Goal: Information Seeking & Learning: Learn about a topic

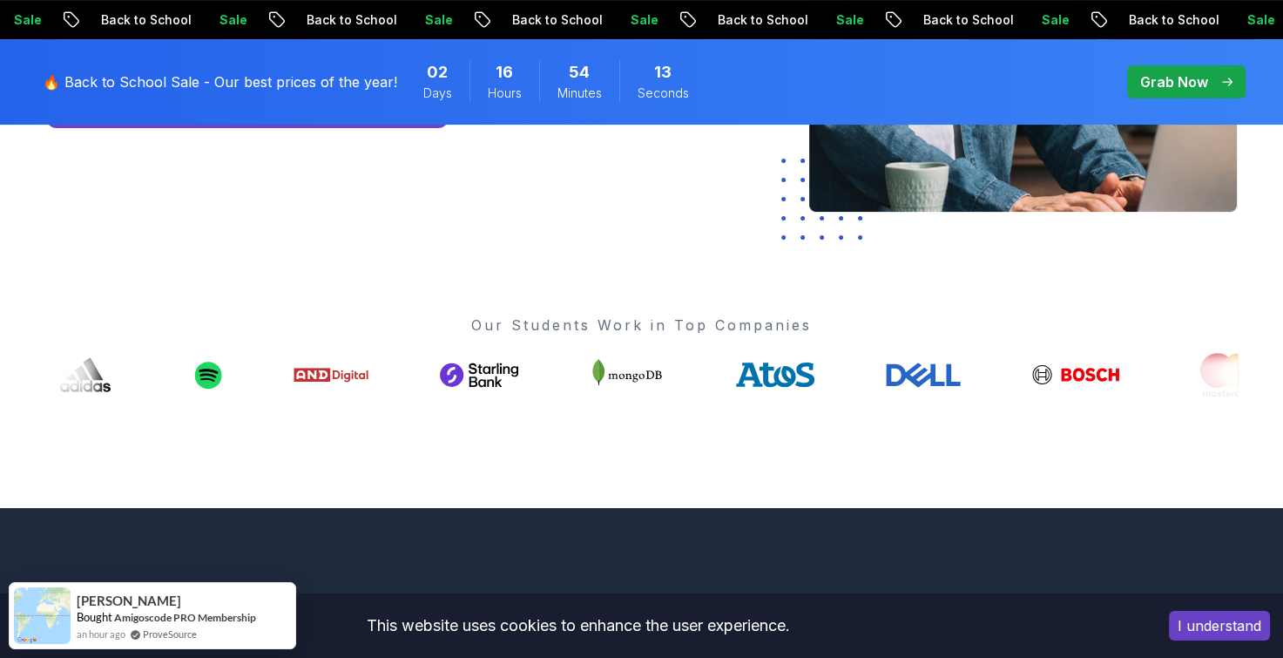
scroll to position [543, 0]
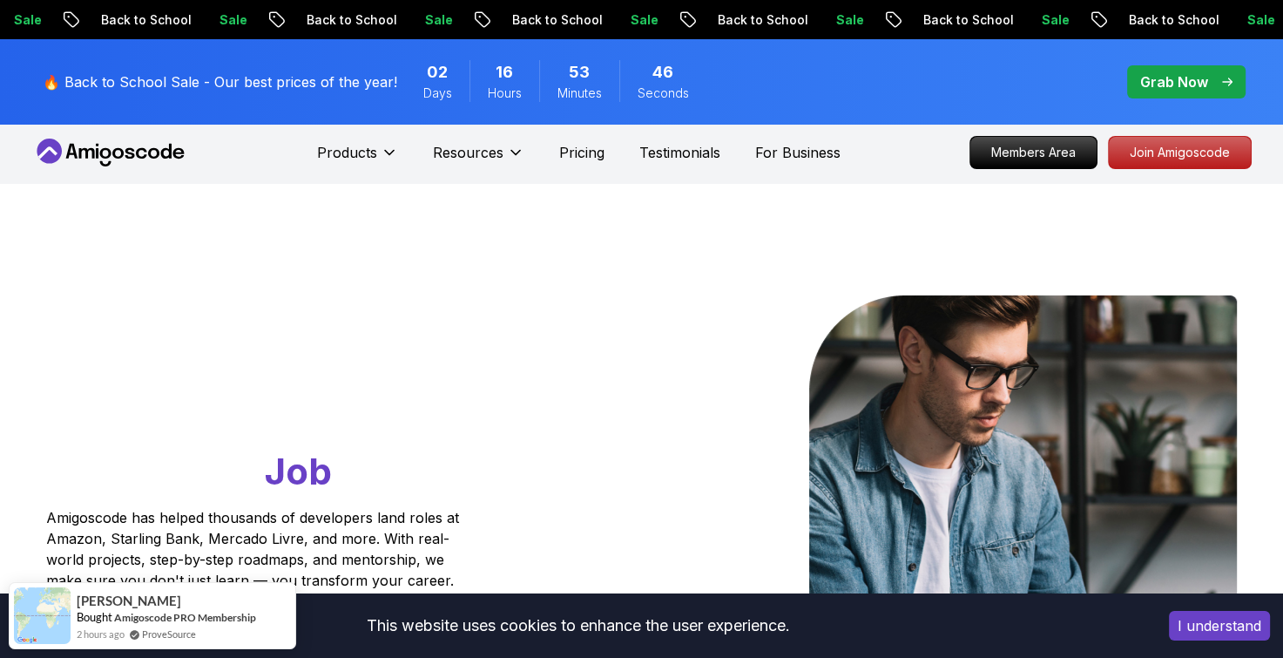
scroll to position [0, 0]
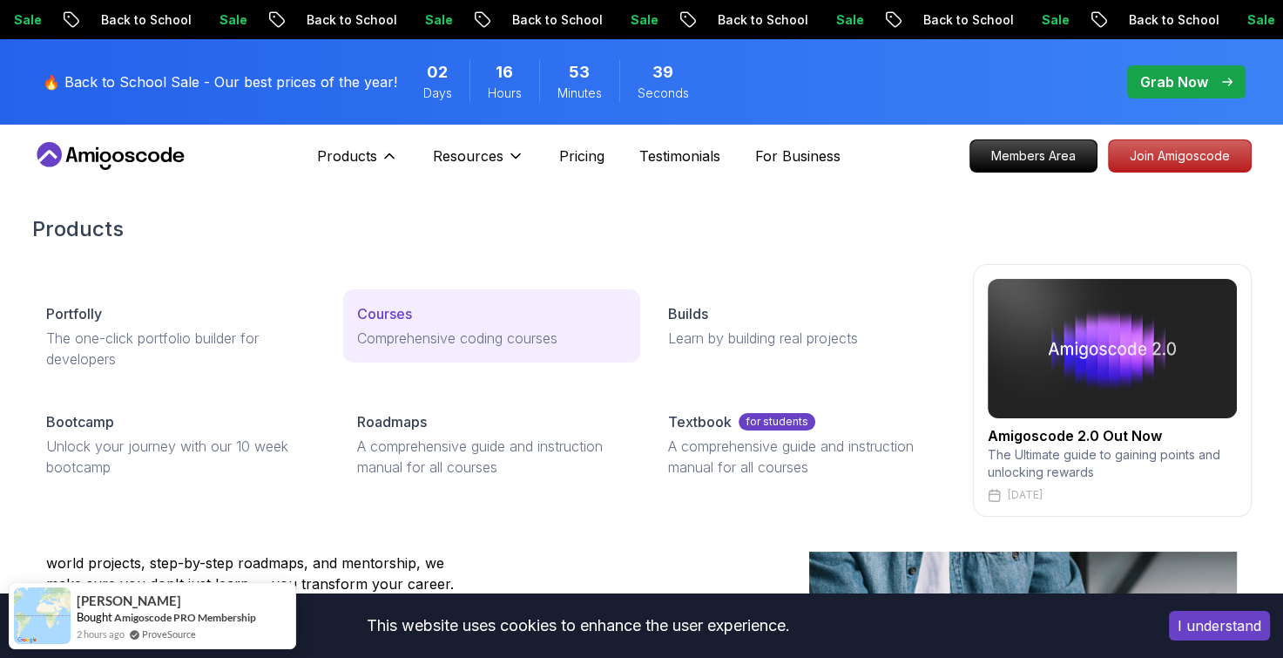
click at [387, 314] on p "Courses" at bounding box center [384, 313] width 55 height 21
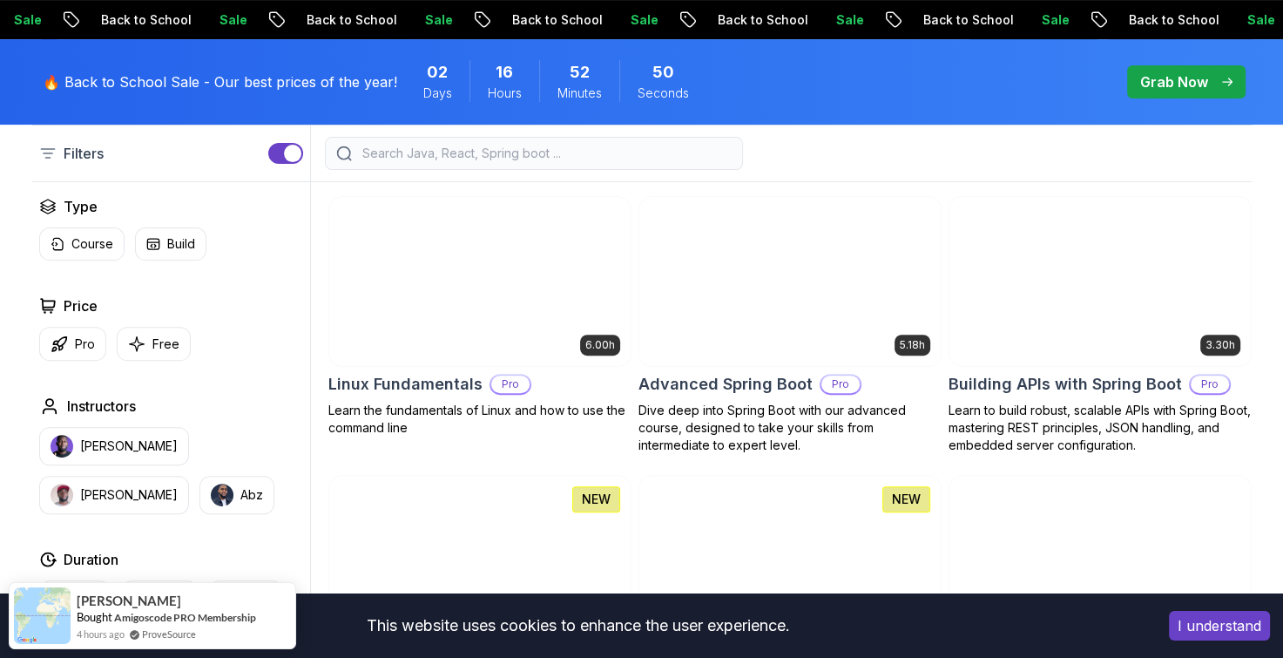
scroll to position [476, 0]
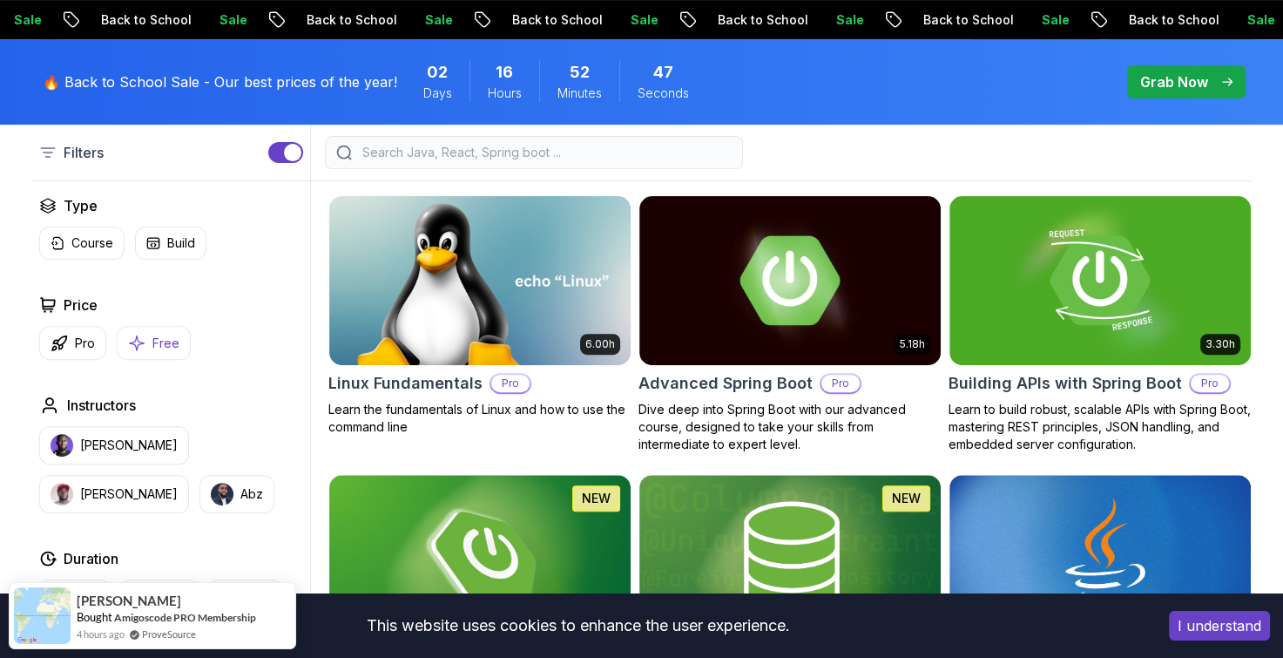
click at [167, 338] on p "Free" at bounding box center [165, 342] width 27 height 17
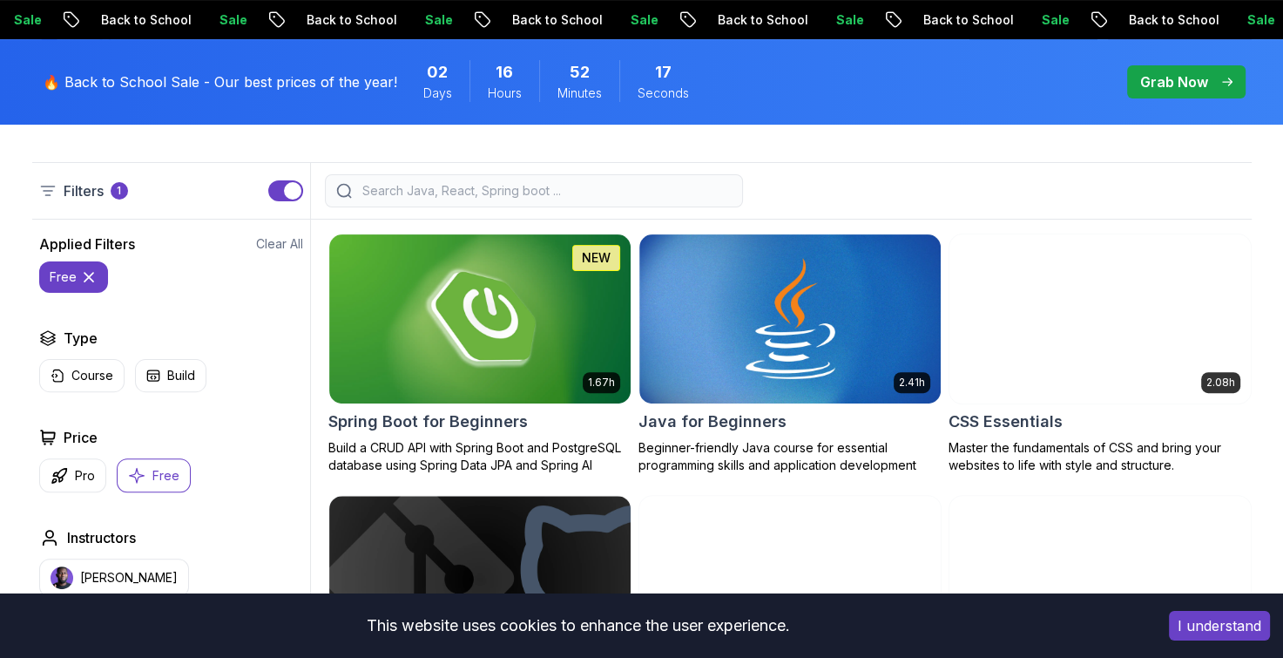
scroll to position [467, 0]
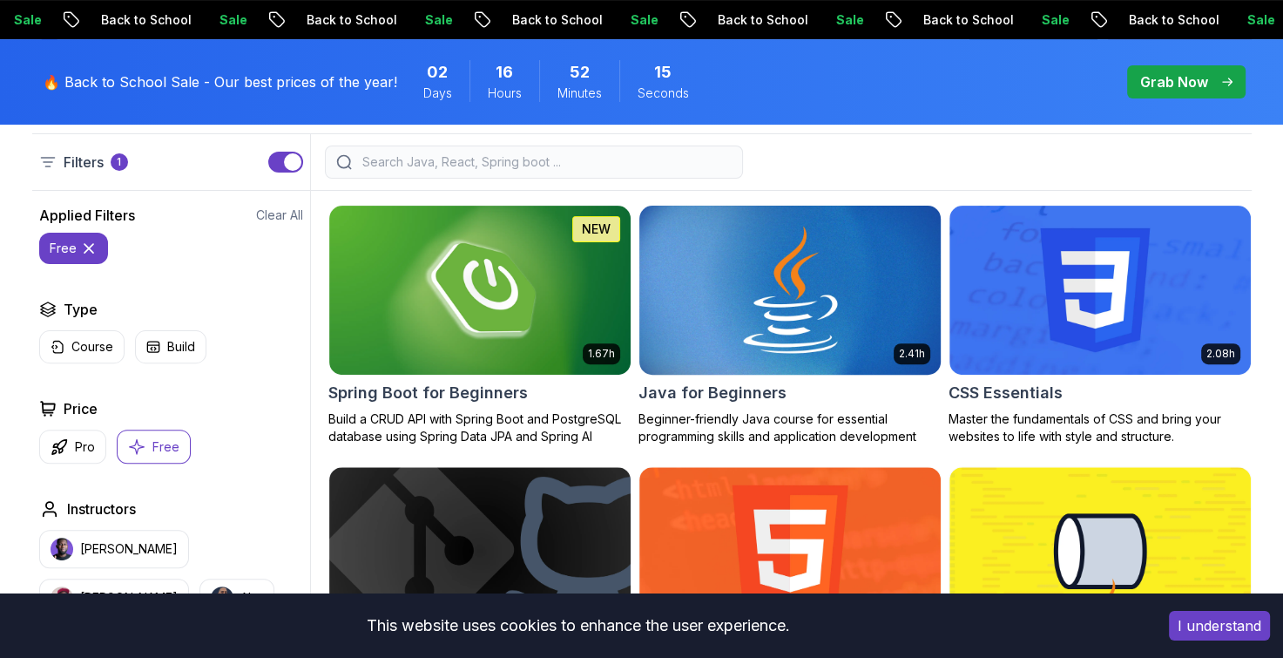
click at [858, 313] on img at bounding box center [789, 289] width 316 height 177
